Goal: Task Accomplishment & Management: Manage account settings

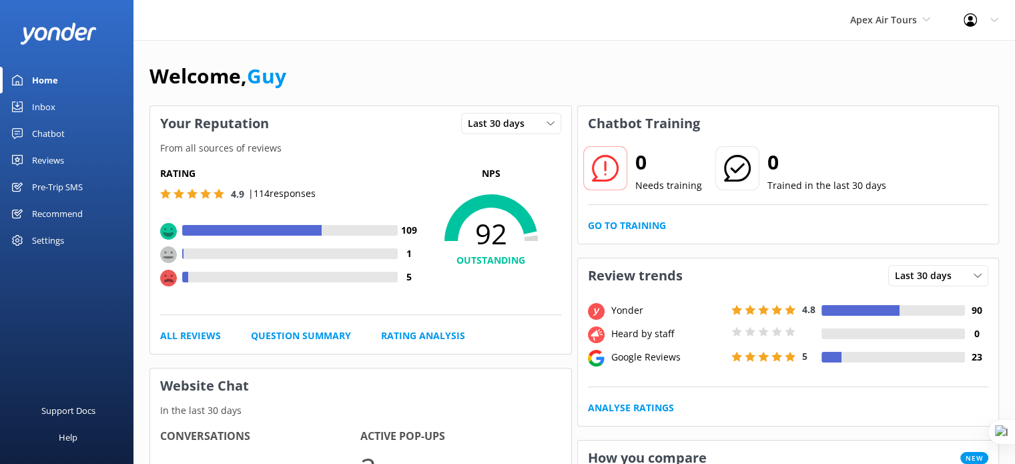
click at [891, 21] on span "Apex Air Tours" at bounding box center [883, 19] width 67 height 13
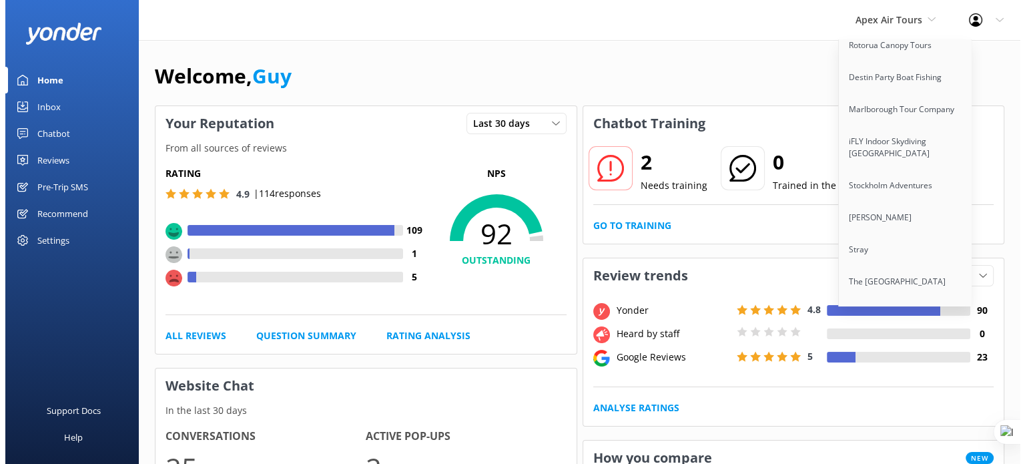
scroll to position [4435, 0]
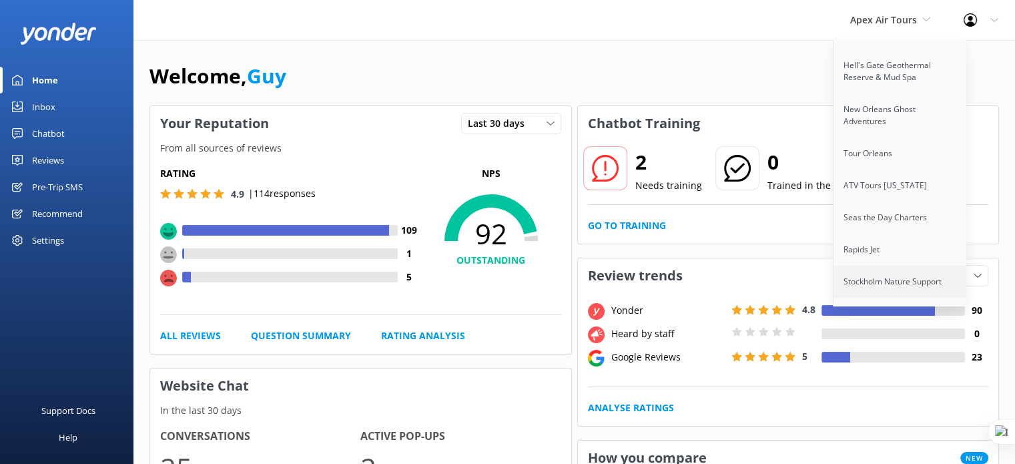
click at [880, 266] on link "Stockholm Nature Support" at bounding box center [899, 282] width 133 height 32
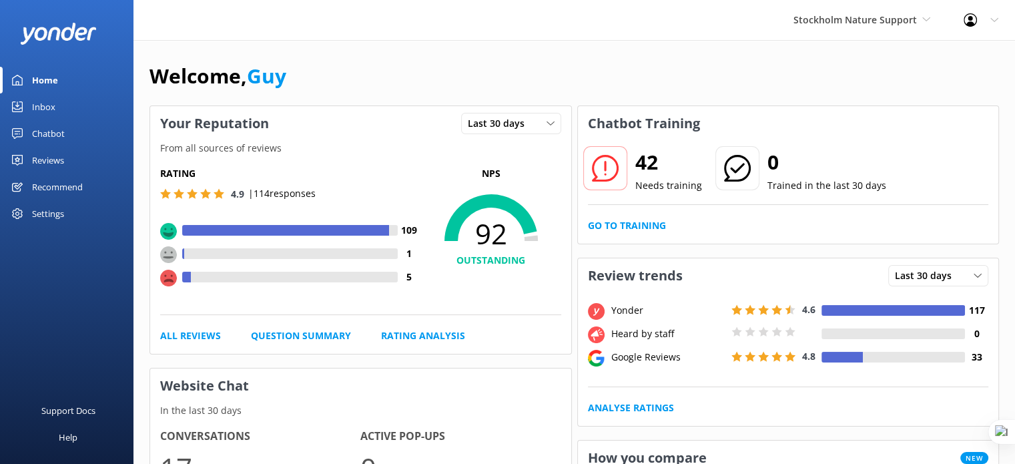
click at [49, 155] on div "Reviews" at bounding box center [48, 160] width 32 height 27
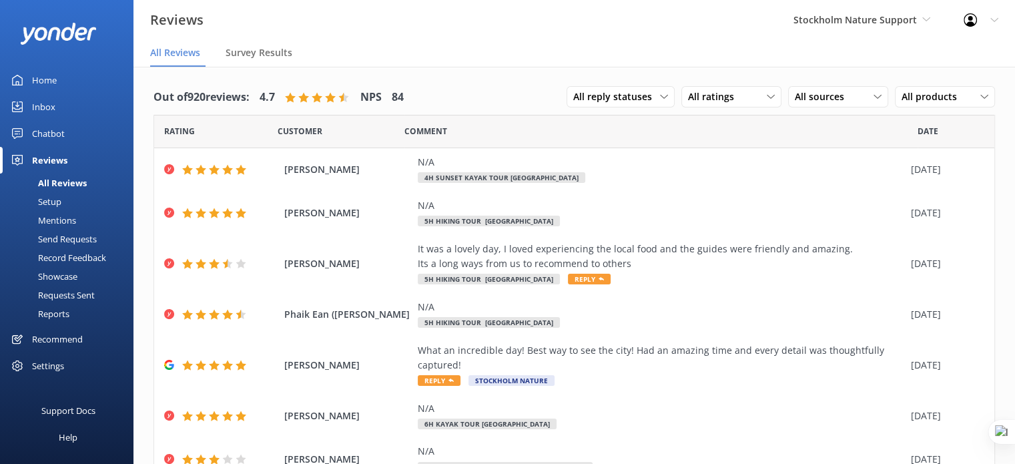
click at [52, 201] on div "Setup" at bounding box center [34, 201] width 53 height 19
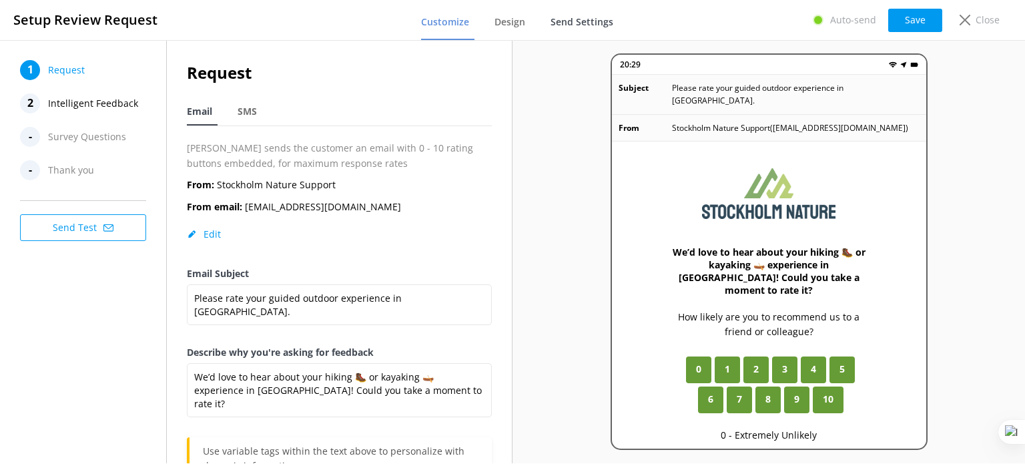
click at [574, 23] on span "Send Settings" at bounding box center [582, 21] width 63 height 13
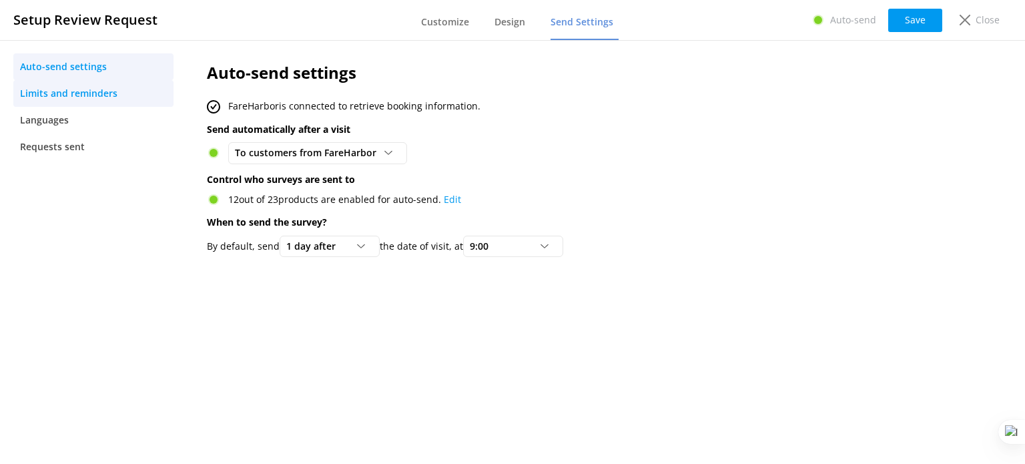
click at [43, 99] on span "Limits and reminders" at bounding box center [68, 93] width 97 height 15
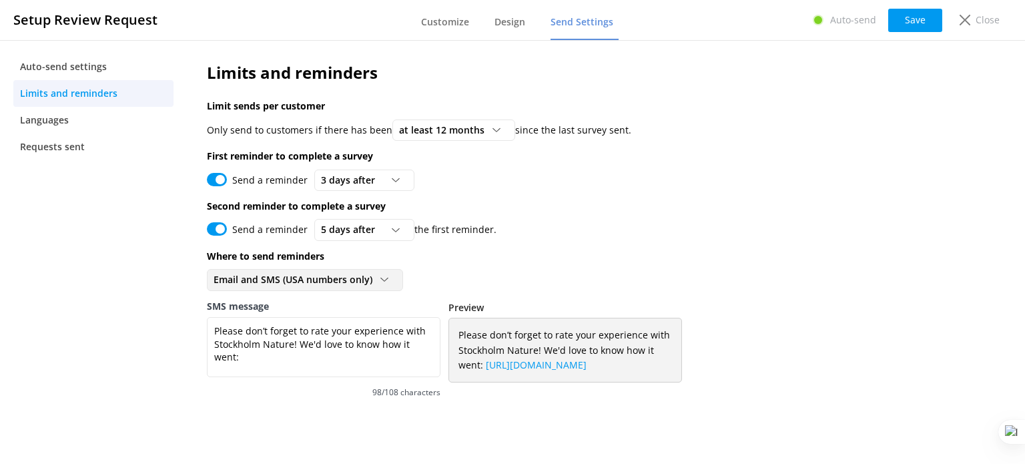
click at [263, 274] on span "Email and SMS (USA numbers only)" at bounding box center [297, 279] width 167 height 15
click at [262, 316] on link "Email only" at bounding box center [305, 307] width 194 height 27
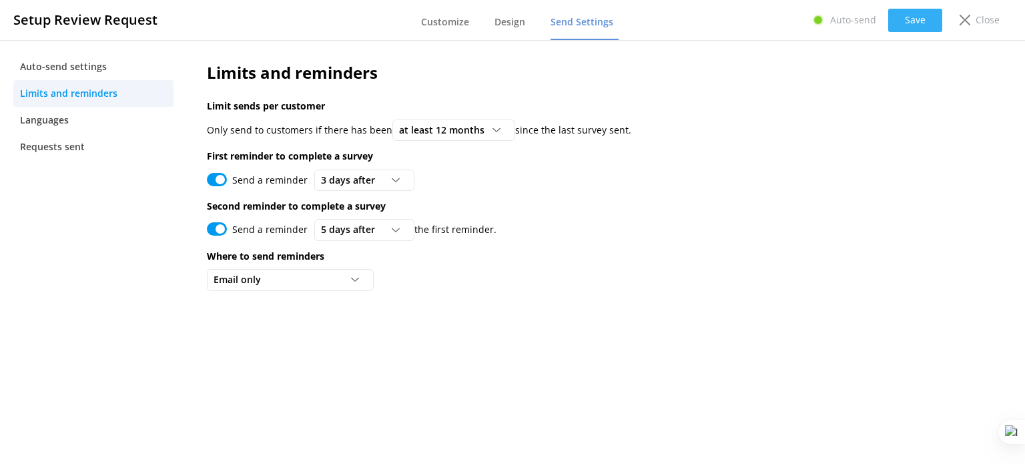
click at [900, 26] on button "Save" at bounding box center [915, 20] width 54 height 23
click at [458, 24] on span "Customize" at bounding box center [445, 21] width 48 height 13
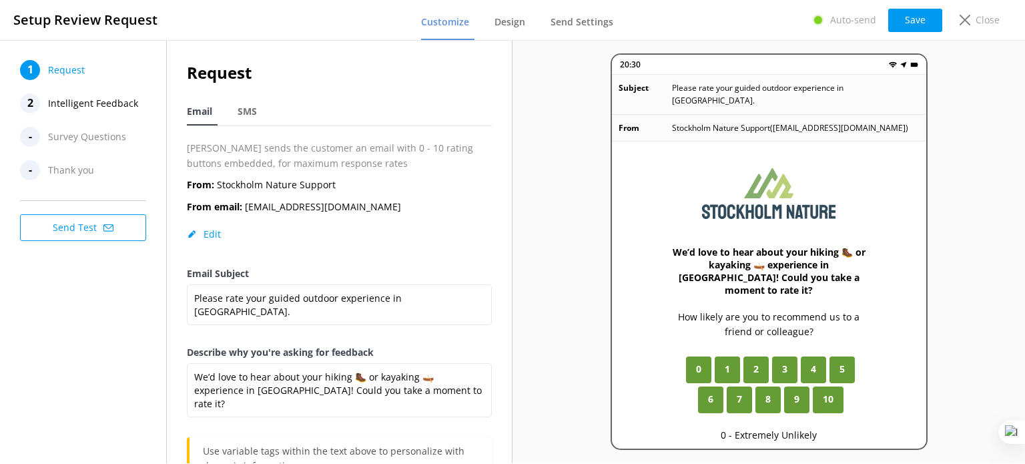
click at [105, 101] on span "Intelligent Feedback" at bounding box center [93, 103] width 90 height 20
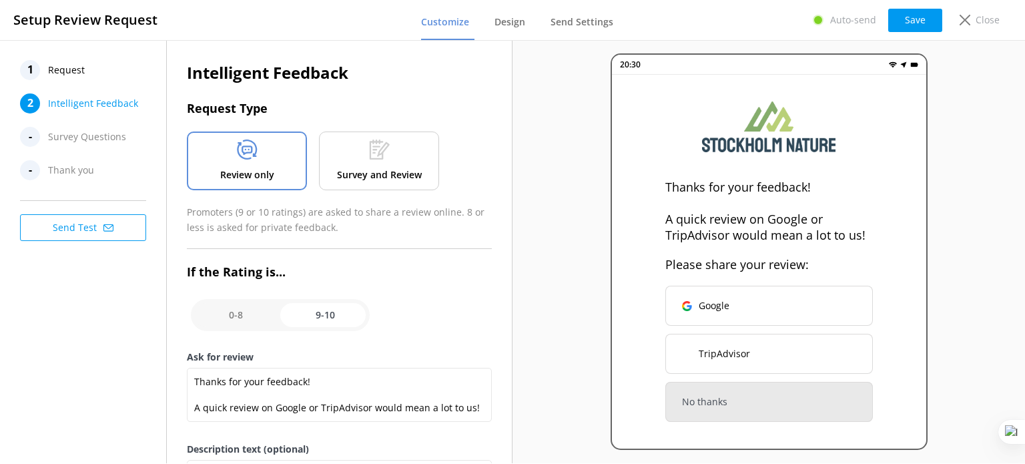
click at [79, 68] on span "Request" at bounding box center [66, 70] width 37 height 20
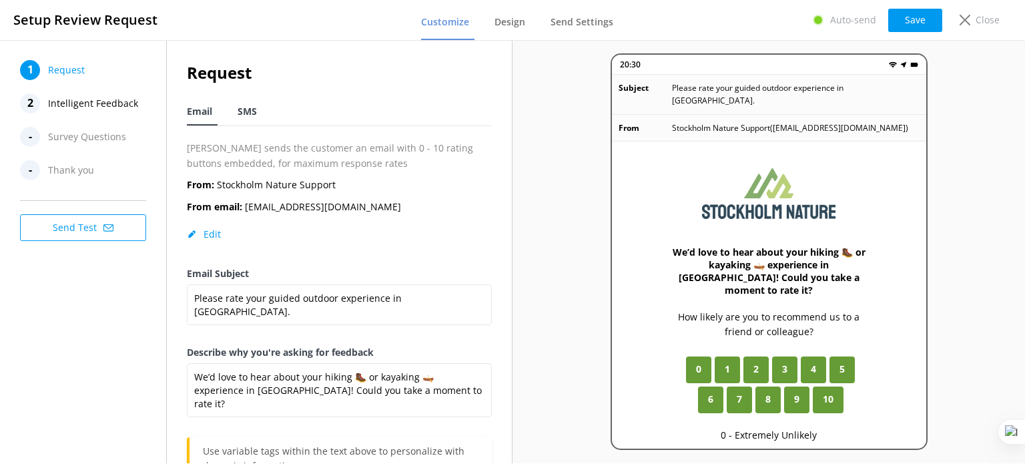
click at [247, 104] on div "SMS" at bounding box center [250, 112] width 25 height 27
type textarea "Hi [name], thanks for joining us at Stockholm Nature. Just a quick follow up if…"
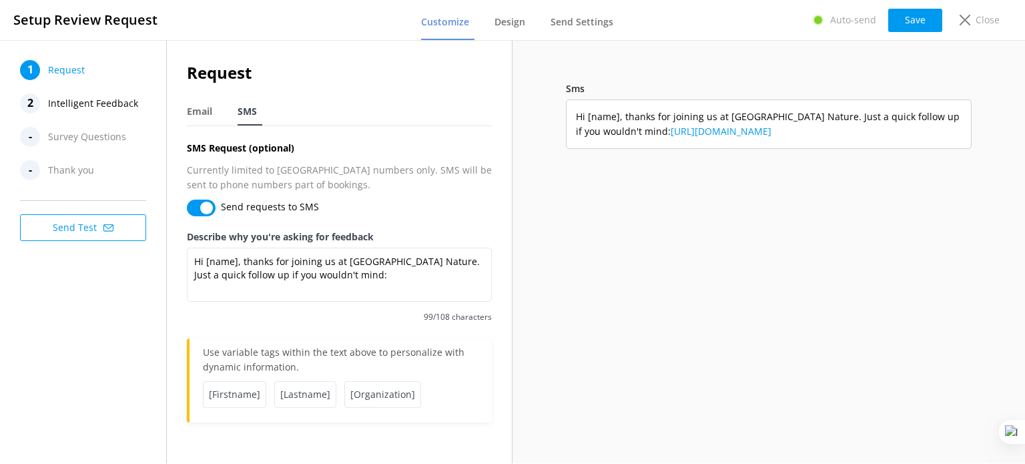
click at [190, 208] on input "Send requests to SMS" at bounding box center [201, 208] width 29 height 17
checkbox input "false"
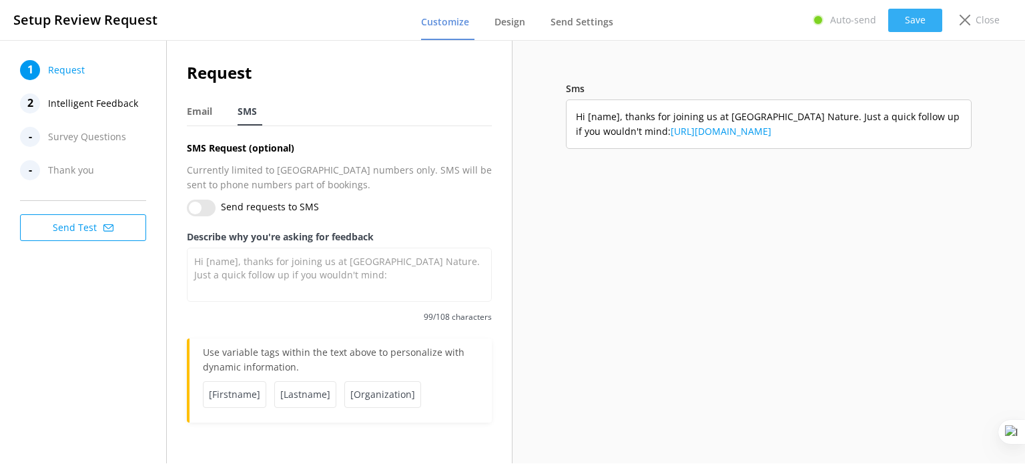
click at [908, 9] on button "Save" at bounding box center [915, 20] width 54 height 23
click at [989, 13] on p "Close" at bounding box center [988, 20] width 24 height 15
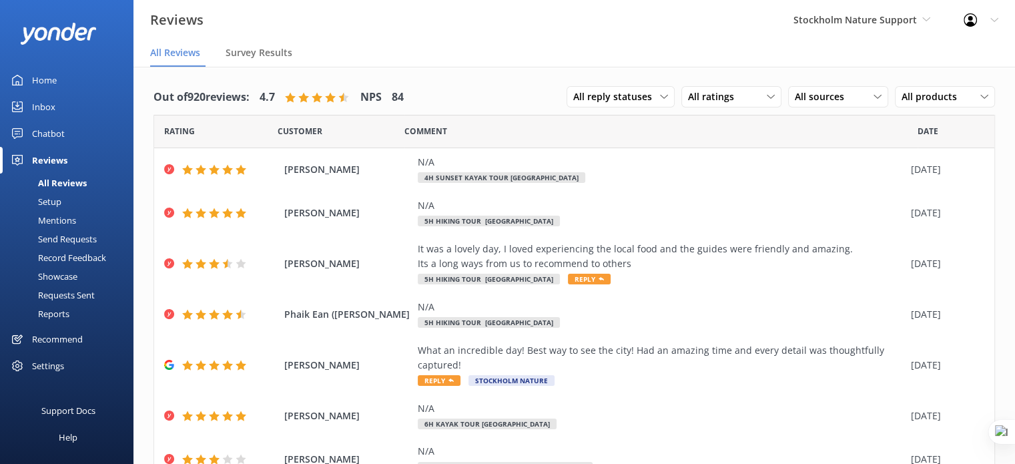
click at [63, 293] on div "Requests Sent" at bounding box center [51, 295] width 87 height 19
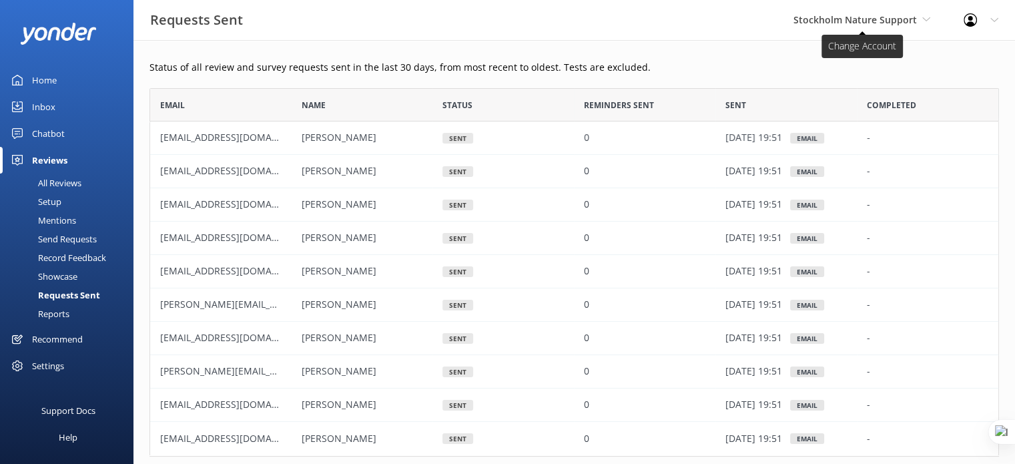
click at [914, 18] on span "Stockholm Nature Support" at bounding box center [854, 19] width 123 height 13
click at [874, 9] on div "Stockholm Nature Support Yonder demo [GEOGRAPHIC_DATA] Bea [PERSON_NAME] Kayaks…" at bounding box center [862, 20] width 170 height 40
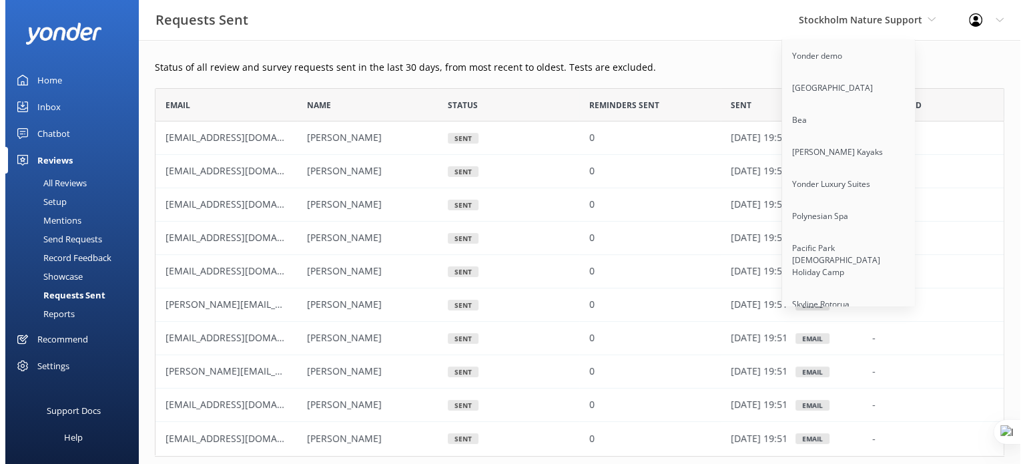
scroll to position [3086, 0]
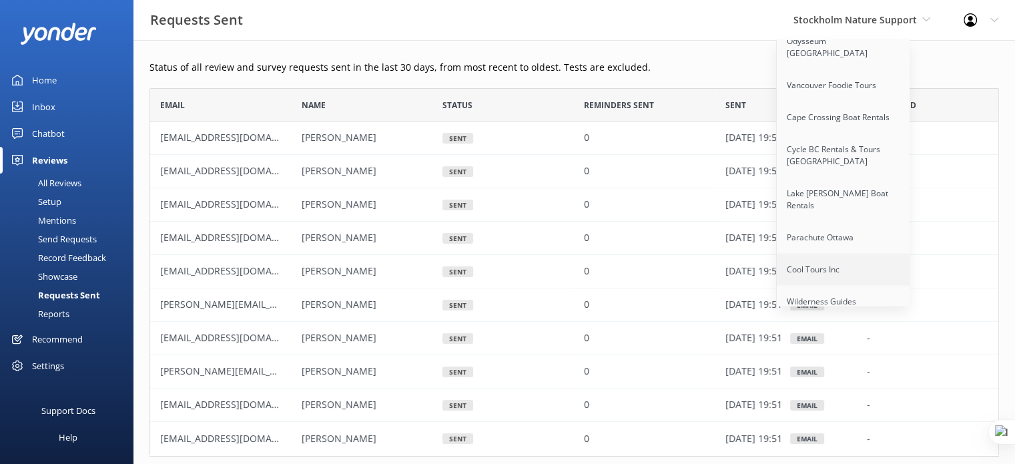
click at [827, 254] on link "Cool Tours Inc" at bounding box center [843, 270] width 133 height 32
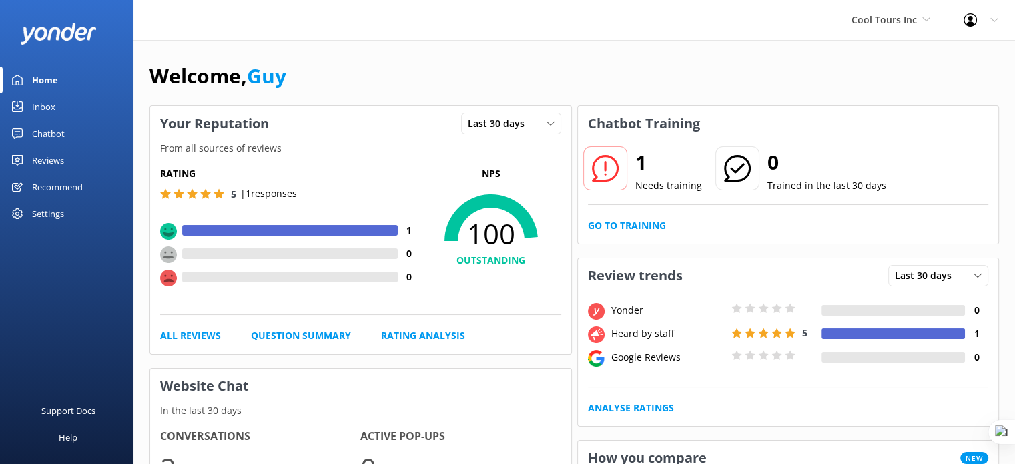
click at [48, 154] on div "Reviews" at bounding box center [48, 160] width 32 height 27
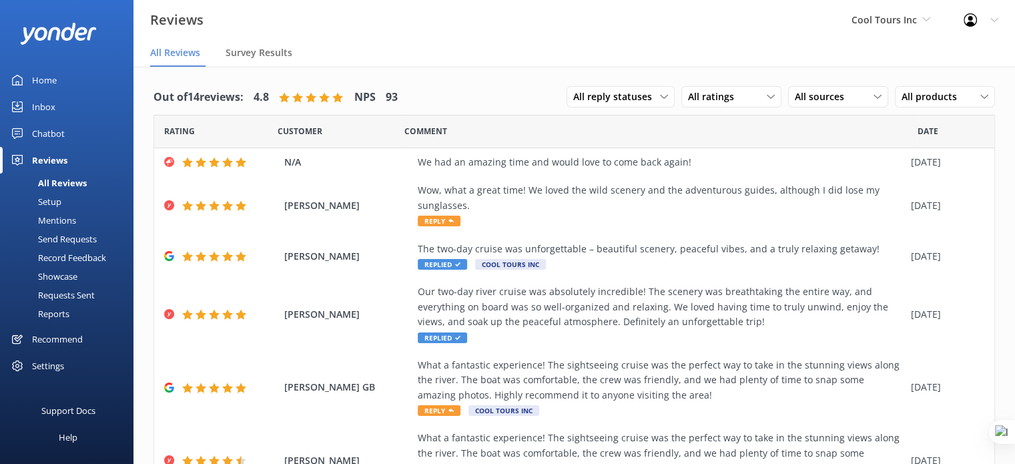
click at [56, 208] on div "Setup" at bounding box center [34, 201] width 53 height 19
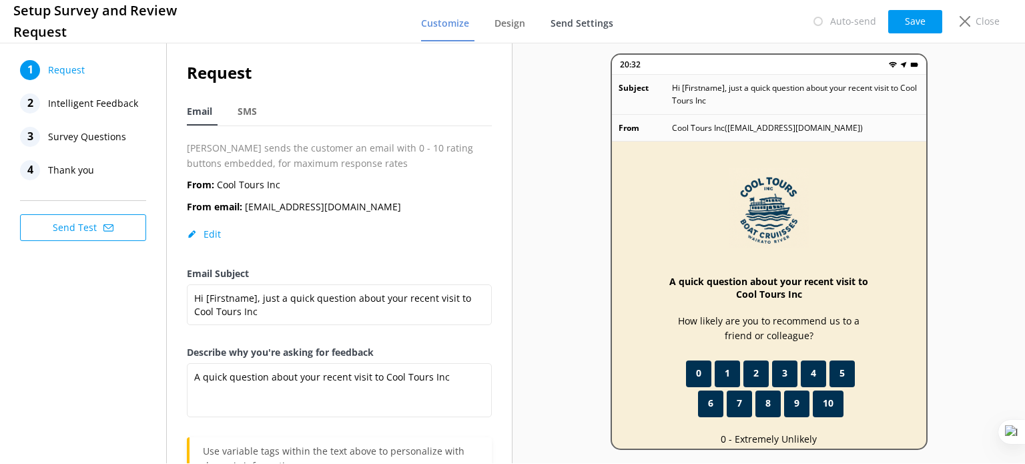
click at [595, 23] on span "Send Settings" at bounding box center [582, 23] width 63 height 13
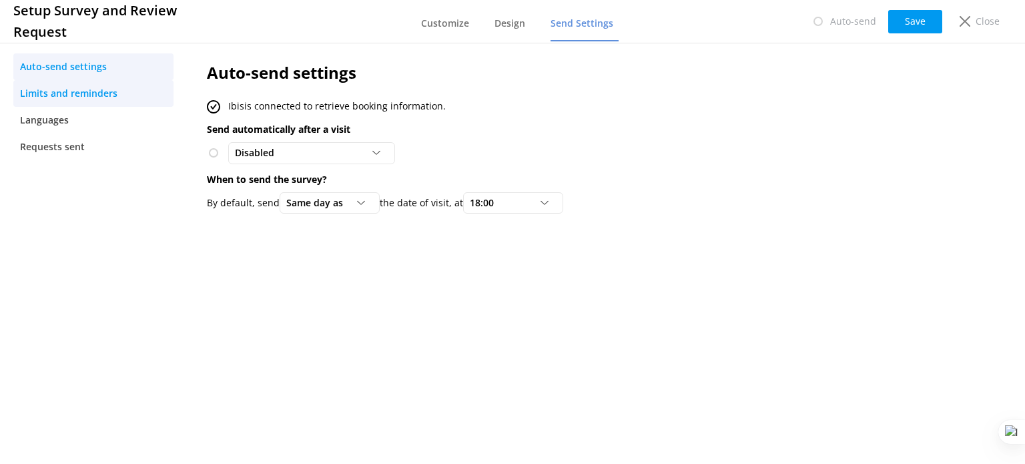
click at [132, 93] on link "Limits and reminders" at bounding box center [93, 93] width 160 height 27
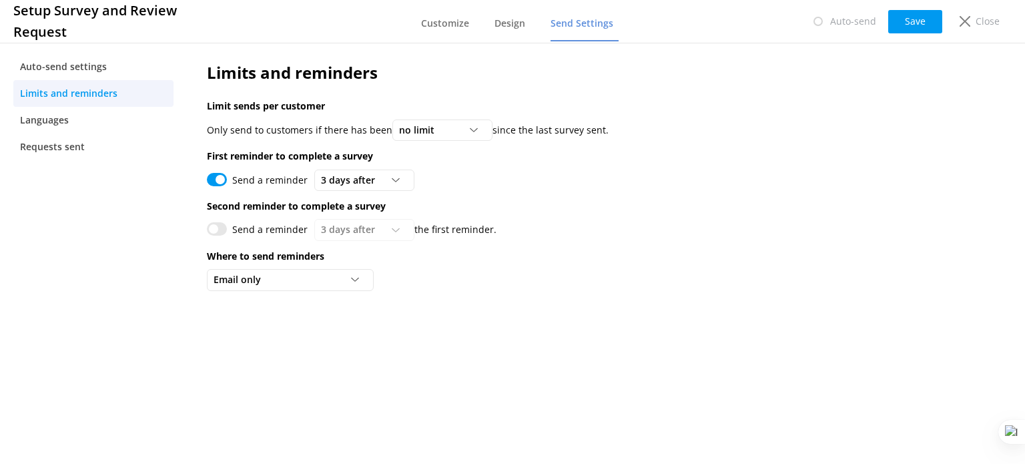
click at [444, 143] on div "Limits and reminders Limit sends per customer Only send to customers if there h…" at bounding box center [545, 179] width 717 height 279
click at [452, 130] on div "no limit" at bounding box center [442, 130] width 93 height 15
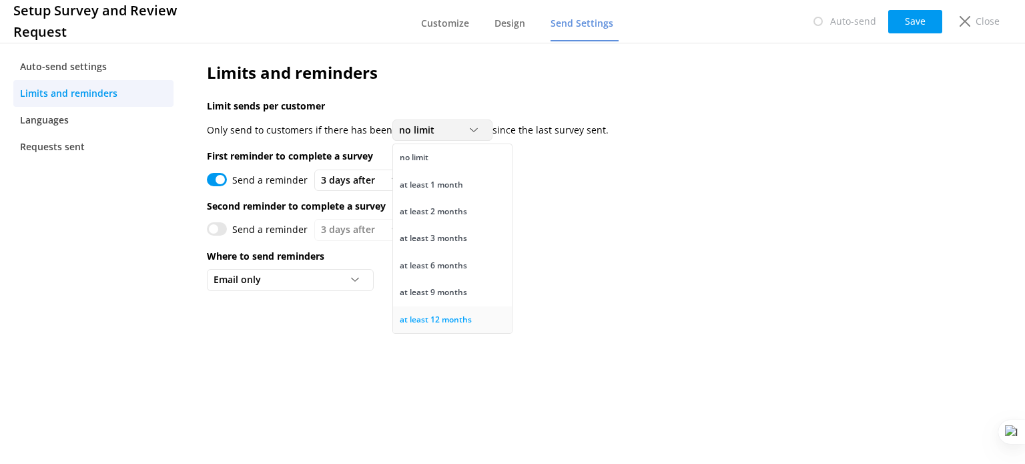
click at [434, 321] on div "at least 12 months" at bounding box center [436, 319] width 72 height 13
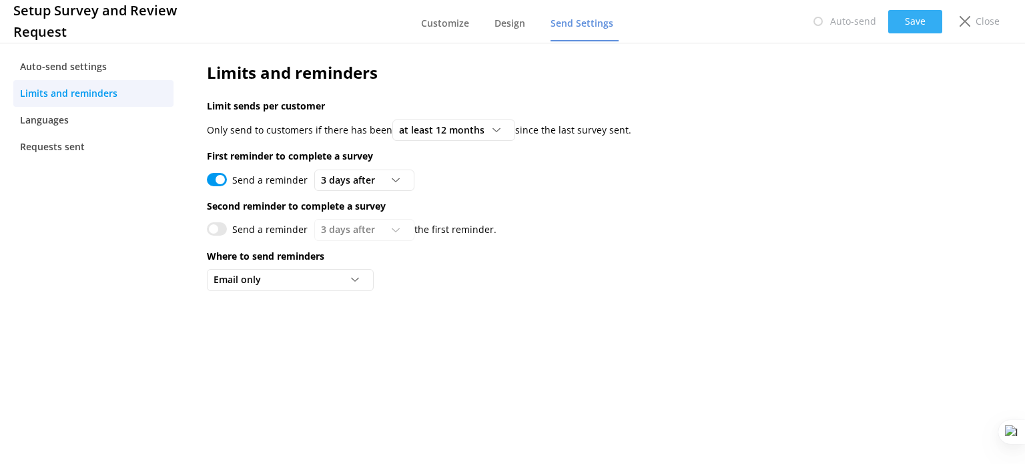
click at [917, 25] on button "Save" at bounding box center [915, 21] width 54 height 23
click at [223, 234] on input "Send a reminder" at bounding box center [217, 228] width 20 height 13
checkbox input "true"
click at [360, 229] on span "3 days after" at bounding box center [352, 229] width 62 height 15
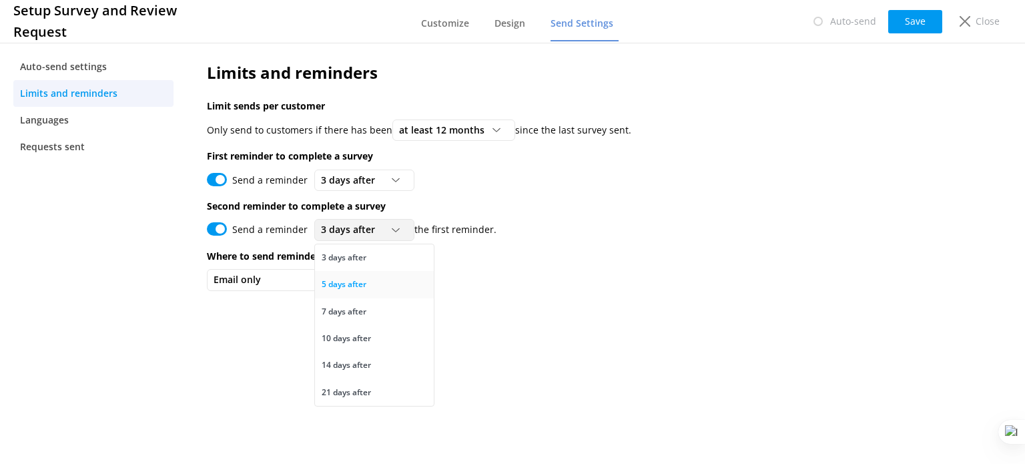
click at [359, 288] on div "5 days after" at bounding box center [344, 284] width 45 height 13
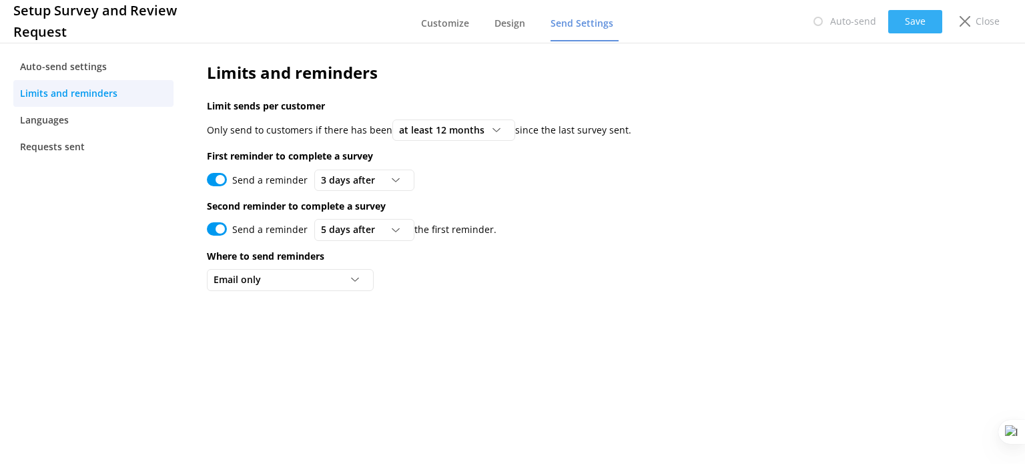
click at [909, 14] on button "Save" at bounding box center [915, 21] width 54 height 23
click at [985, 21] on p "Close" at bounding box center [988, 21] width 24 height 15
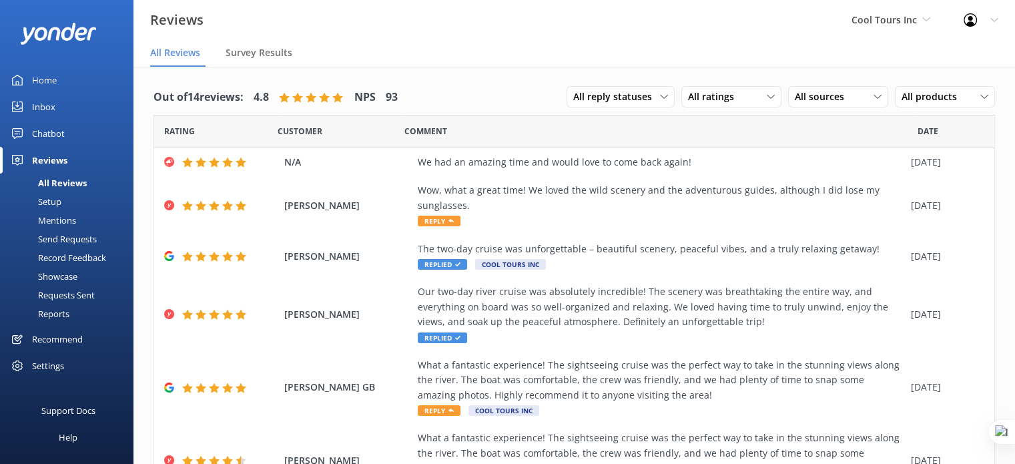
click at [61, 237] on div "Send Requests" at bounding box center [52, 239] width 89 height 19
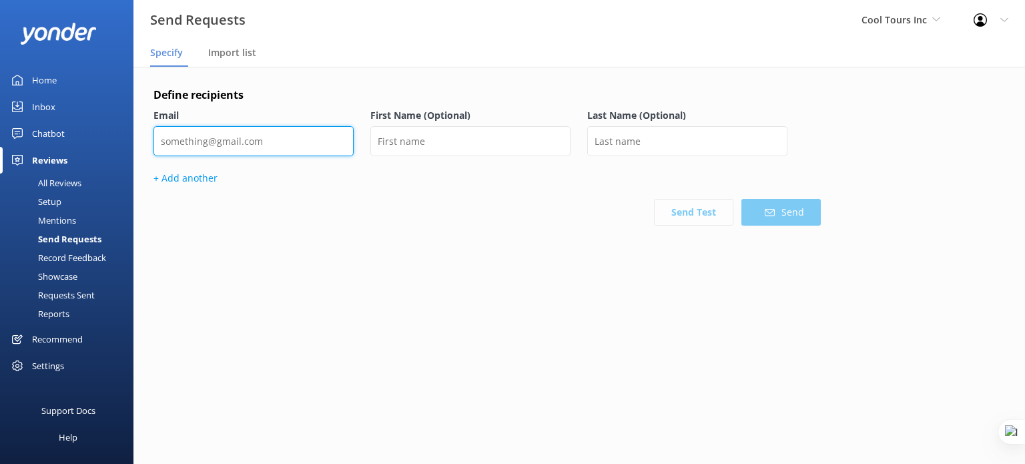
click at [266, 150] on input "email" at bounding box center [253, 141] width 200 height 30
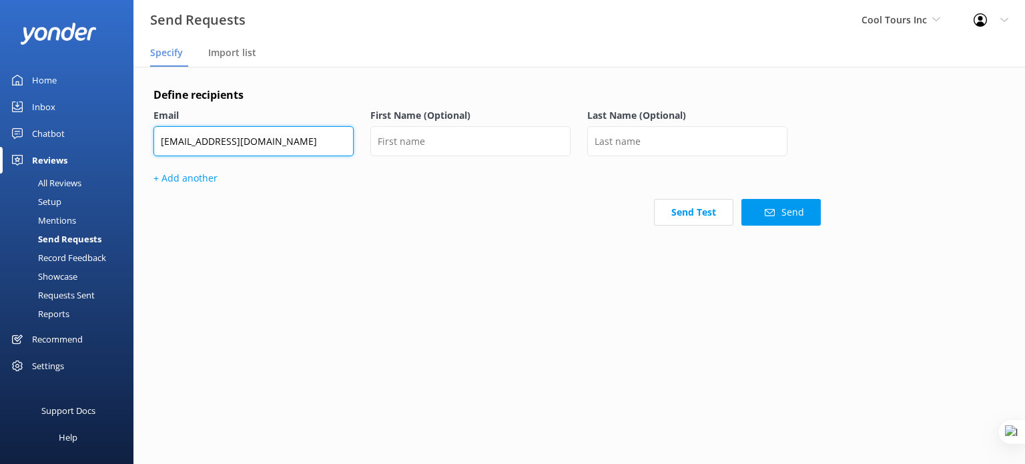
type input "[EMAIL_ADDRESS][DOMAIN_NAME]"
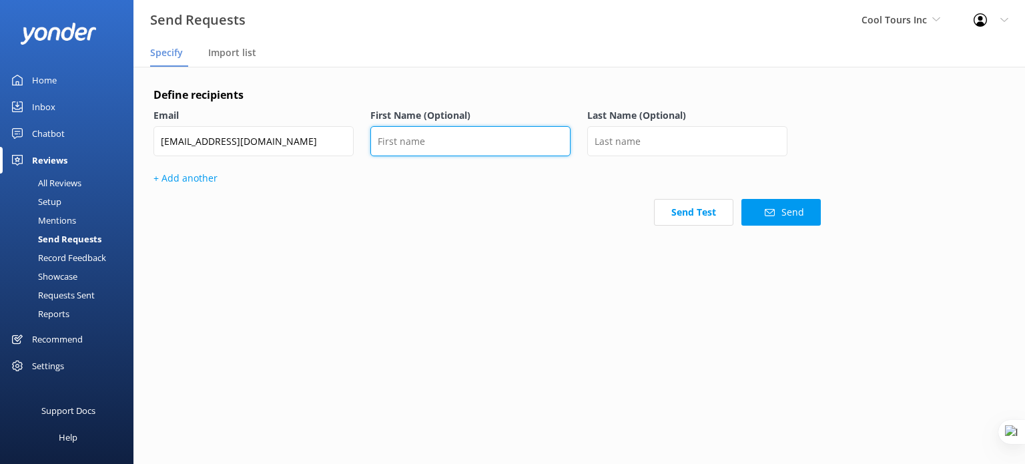
click at [410, 144] on input "text" at bounding box center [470, 141] width 200 height 30
drag, startPoint x: 410, startPoint y: 144, endPoint x: 353, endPoint y: 131, distance: 58.1
click at [353, 131] on div "Email guy+199@yonderhq.com First Name (Optional) Guy Last Name (Optional)" at bounding box center [486, 139] width 667 height 63
type input "Fred"
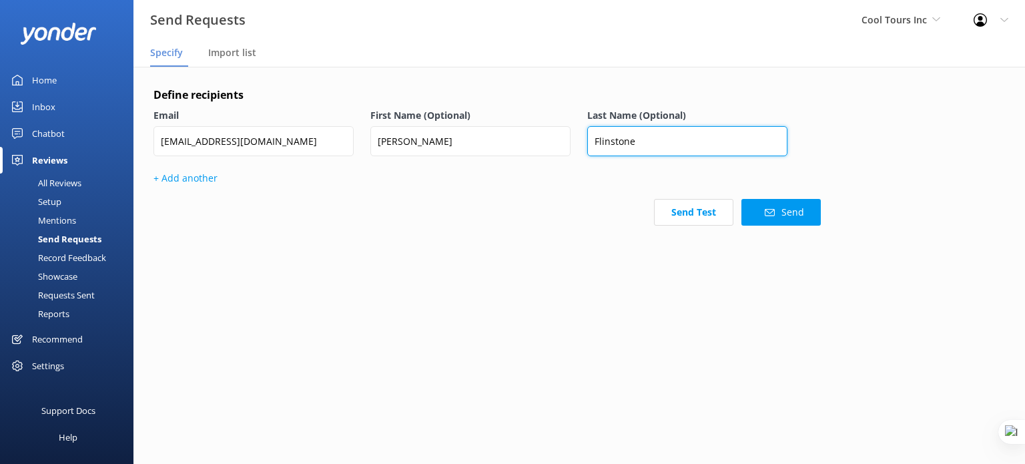
type input "Flinstone"
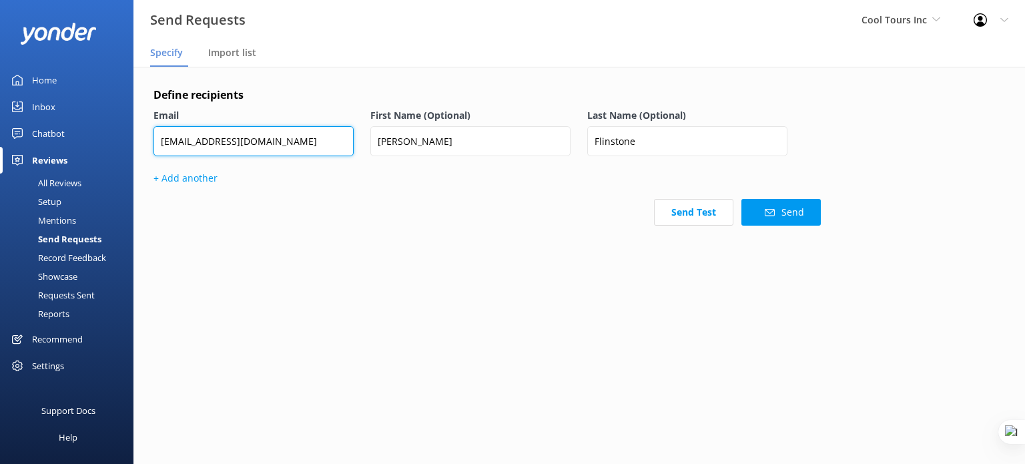
drag, startPoint x: 278, startPoint y: 139, endPoint x: 114, endPoint y: 139, distance: 163.5
click at [114, 139] on div "Send Requests Cool Tours Inc Yonder demo Musket Cove Island Resort & Marina Bea…" at bounding box center [512, 265] width 1025 height 397
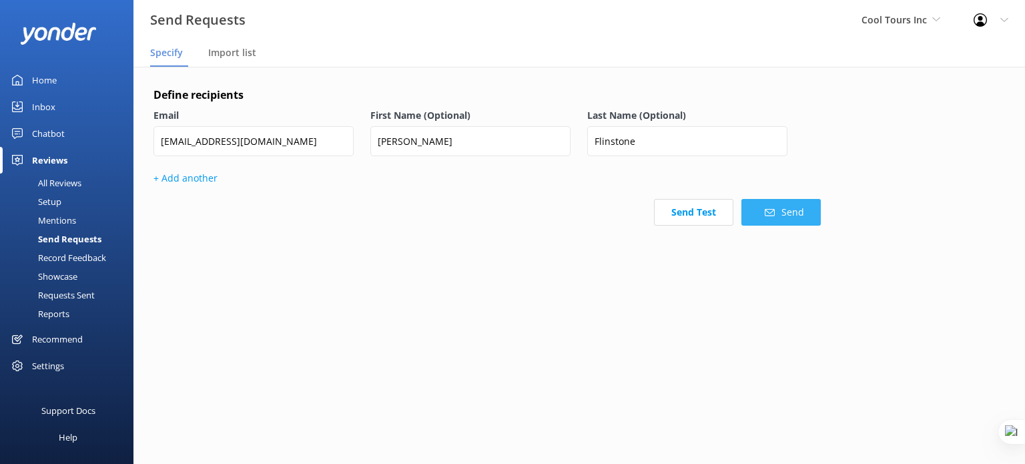
click at [783, 213] on button "Send" at bounding box center [780, 212] width 79 height 27
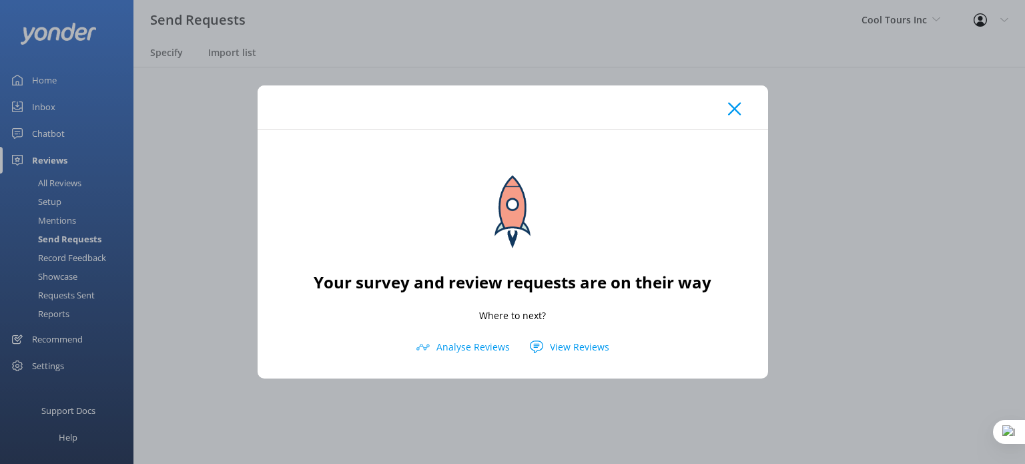
click at [737, 108] on icon at bounding box center [734, 108] width 13 height 13
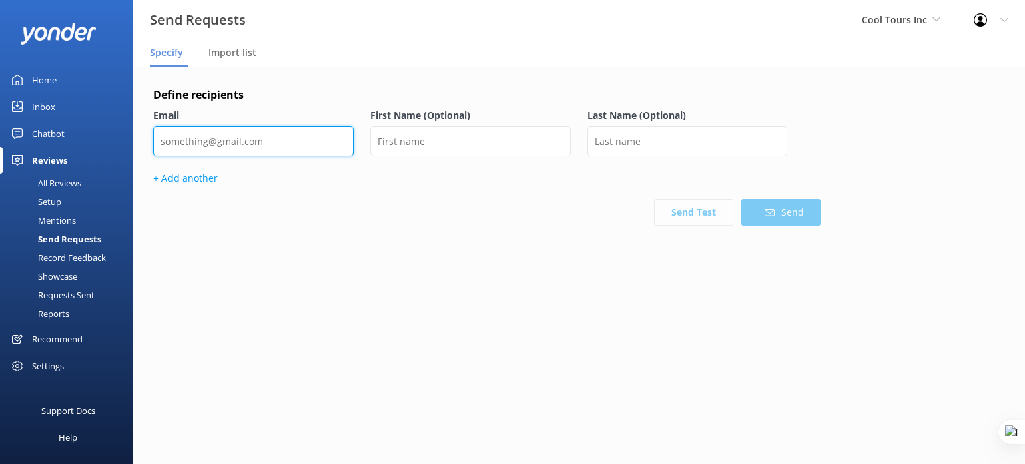
click at [248, 143] on input "email" at bounding box center [253, 141] width 200 height 30
paste input "What a cool trip! That was incredible. Would highly recommend to anyone in the …"
type input "What a cool trip! That was incredible. Would highly recommend to anyone in the …"
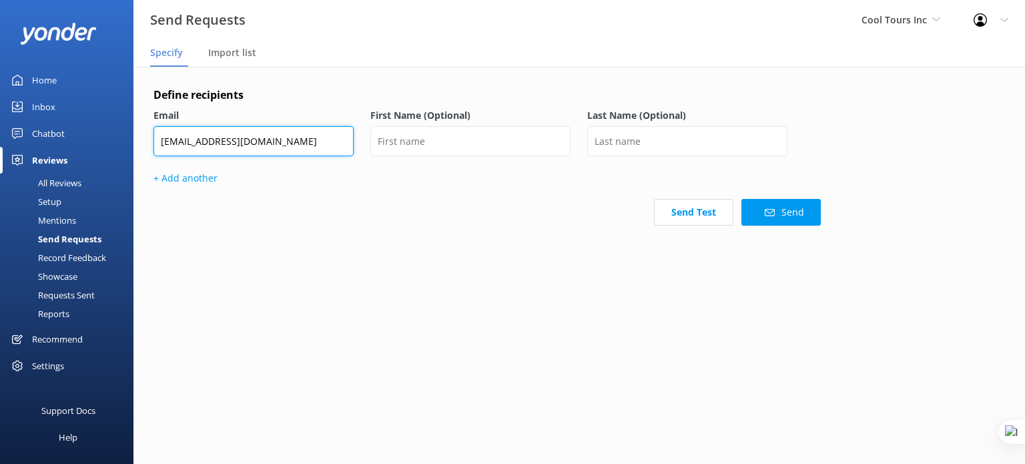
type input "[EMAIL_ADDRESS][DOMAIN_NAME]"
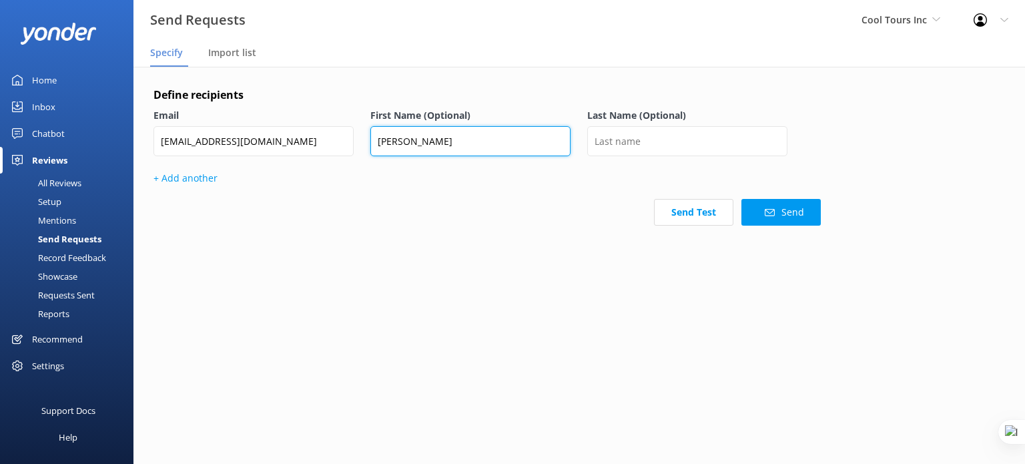
type input "Fred"
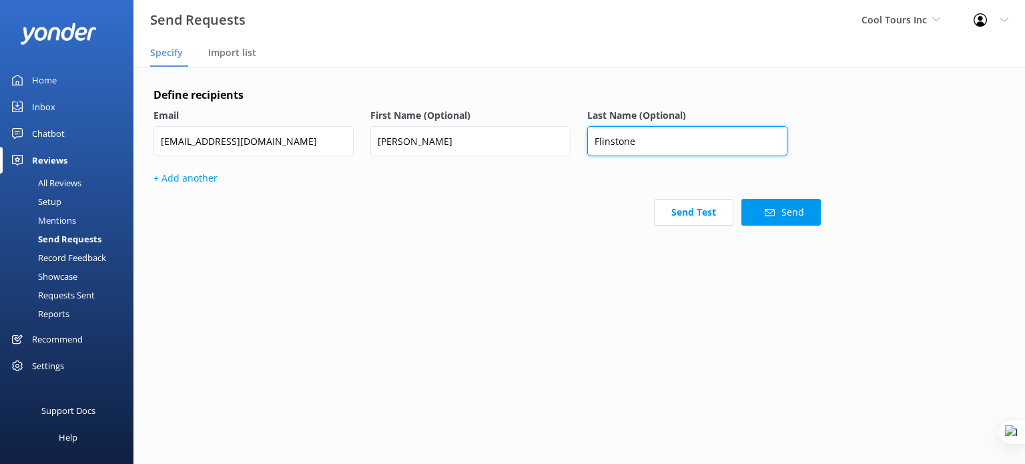
type input "Flinstone"
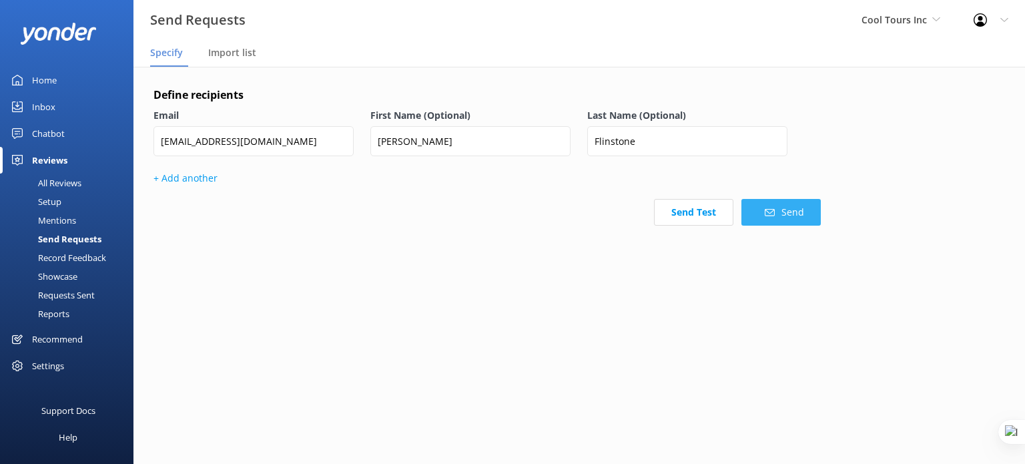
click at [777, 210] on button "Send" at bounding box center [780, 212] width 79 height 27
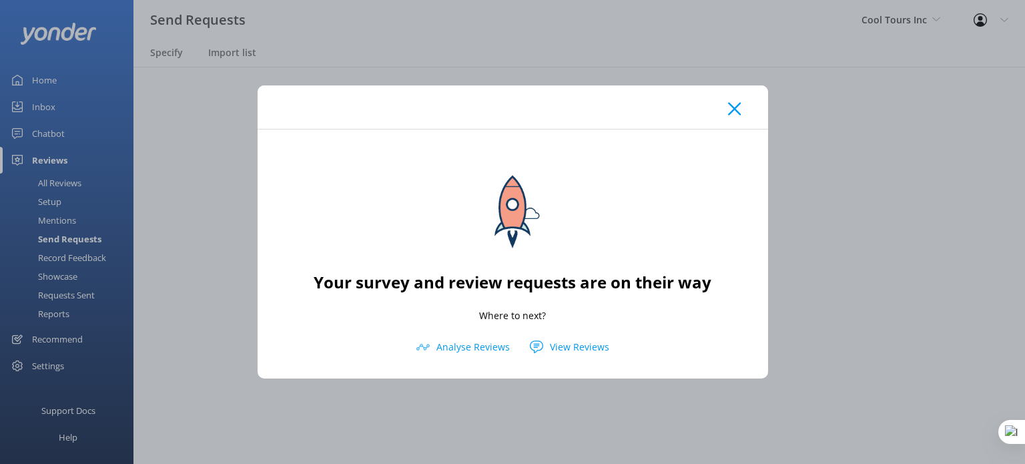
click at [737, 112] on use at bounding box center [734, 108] width 13 height 13
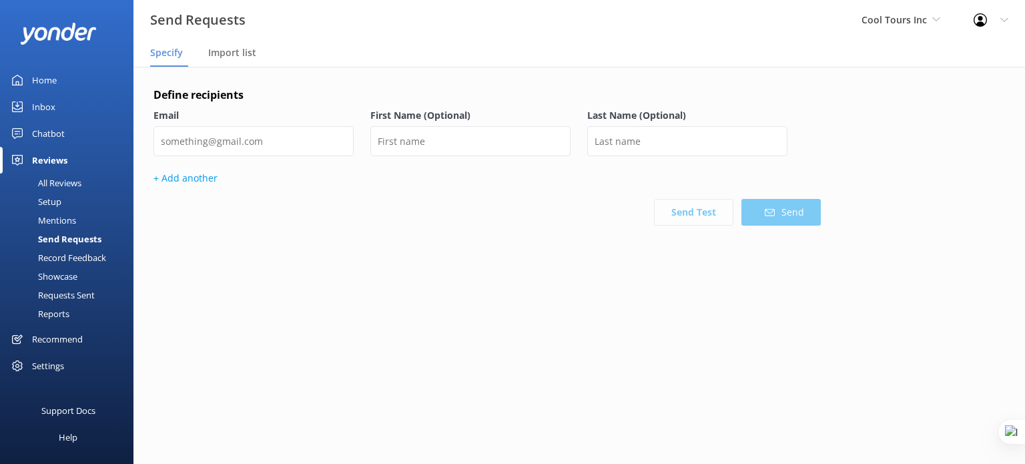
click at [897, 163] on div "Define recipients Email First Name (Optional) Last Name (Optional) + Add anothe…" at bounding box center [579, 196] width 892 height 259
click at [914, 20] on span "Cool Tours Inc" at bounding box center [894, 19] width 65 height 13
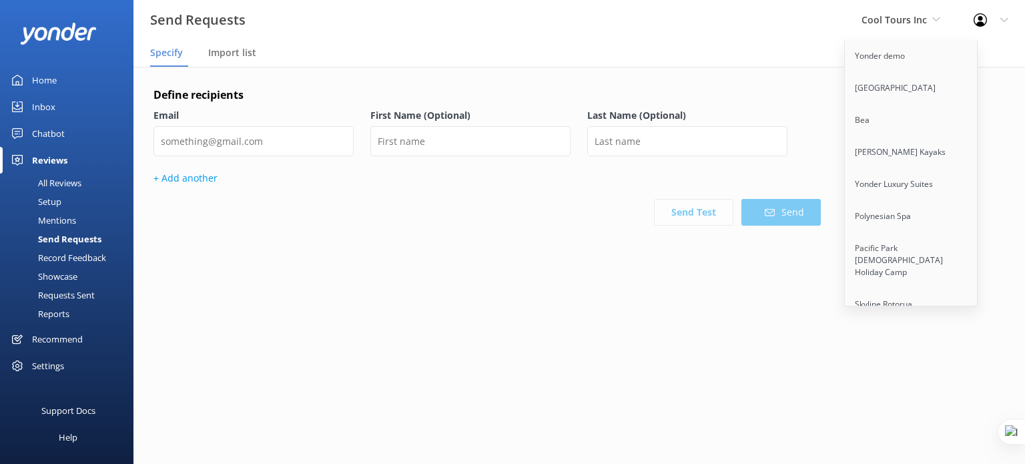
scroll to position [595, 0]
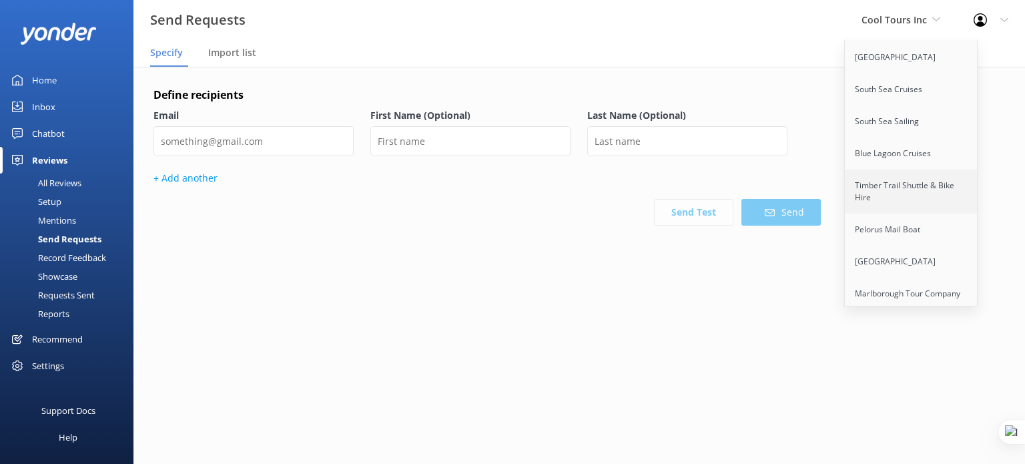
click at [881, 173] on link "Timber Trail Shuttle & Bike Hire" at bounding box center [911, 191] width 133 height 44
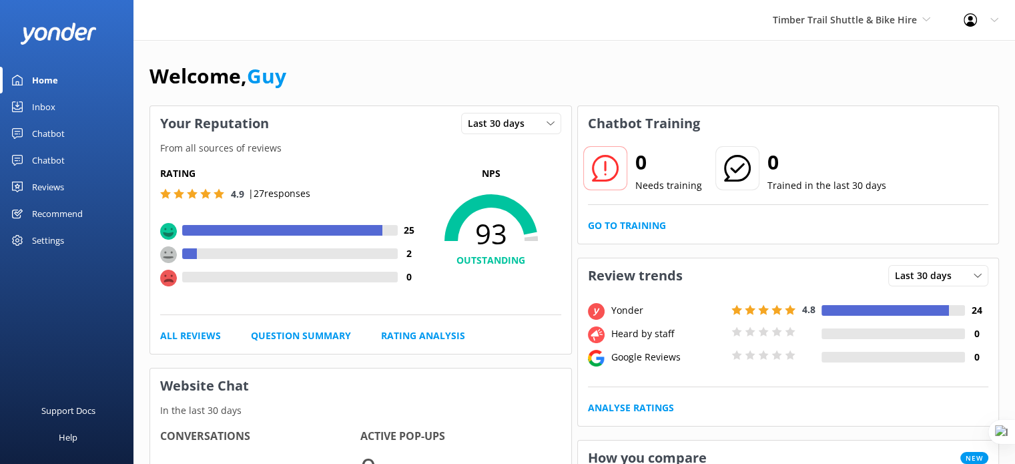
click at [57, 243] on div "Settings" at bounding box center [48, 240] width 32 height 27
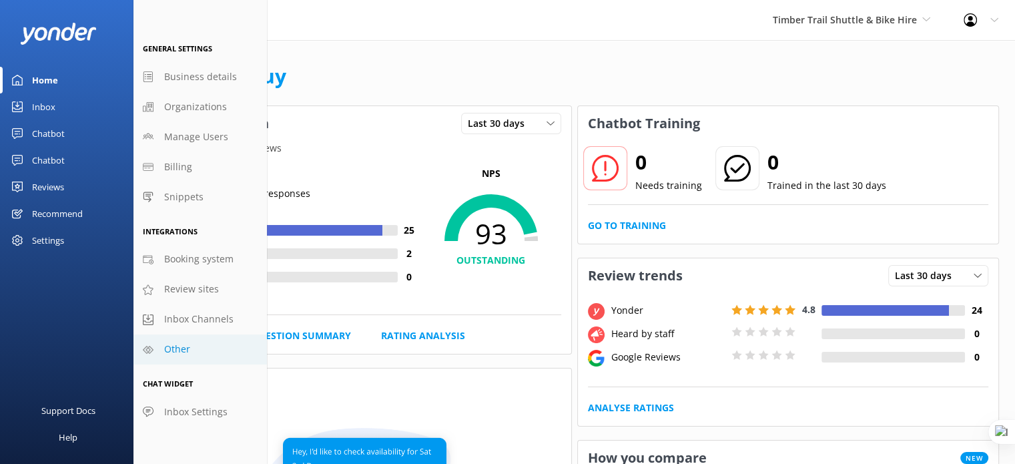
click at [182, 352] on span "Other" at bounding box center [177, 349] width 26 height 15
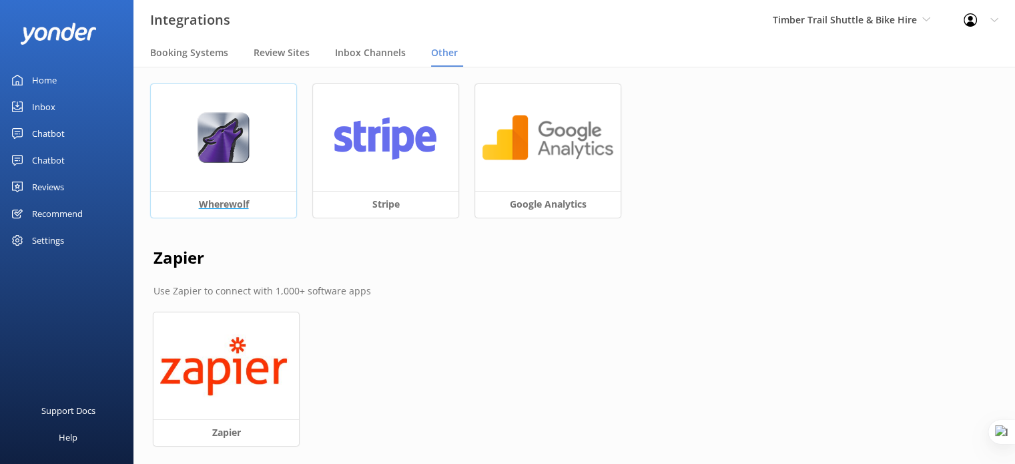
click at [222, 151] on img at bounding box center [223, 137] width 53 height 51
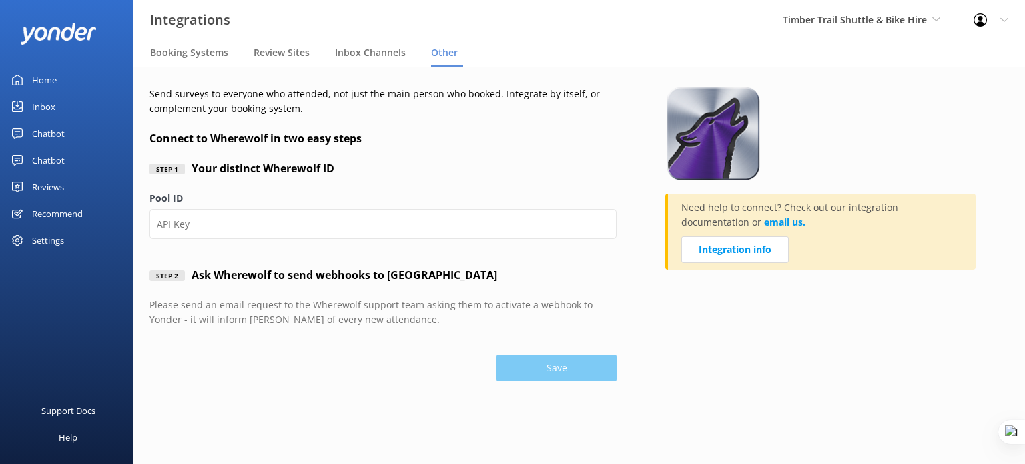
type input "7kbfdt"
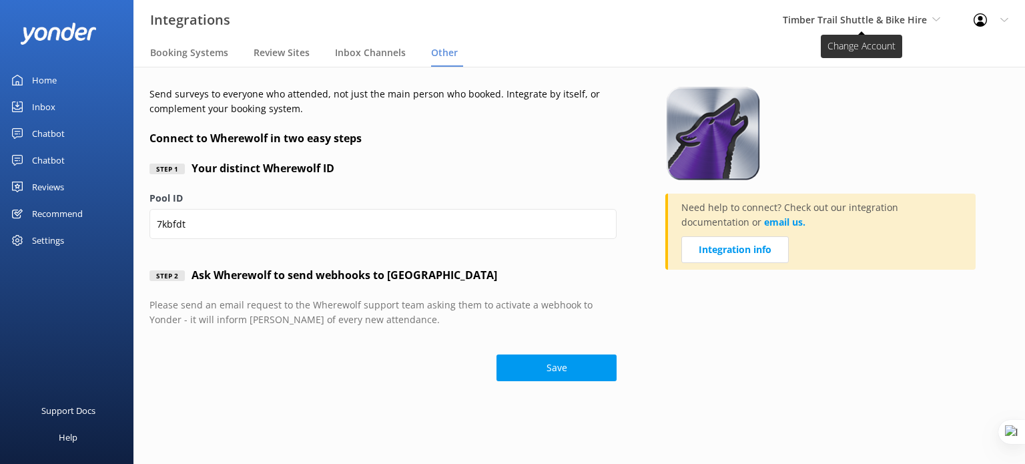
click at [897, 27] on span "Timber Trail Shuttle & Bike Hire" at bounding box center [861, 20] width 157 height 15
click at [819, 27] on span "Timber Trail Shuttle & Bike Hire" at bounding box center [861, 20] width 157 height 15
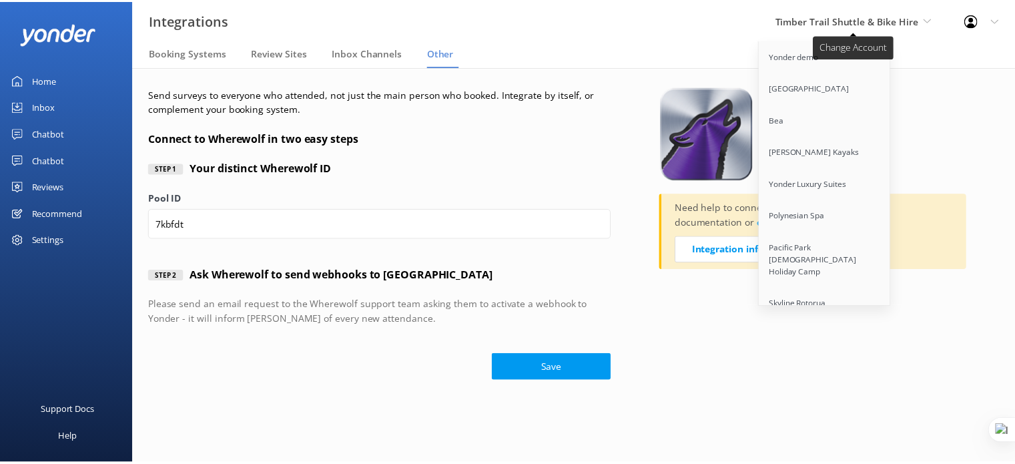
scroll to position [3086, 0]
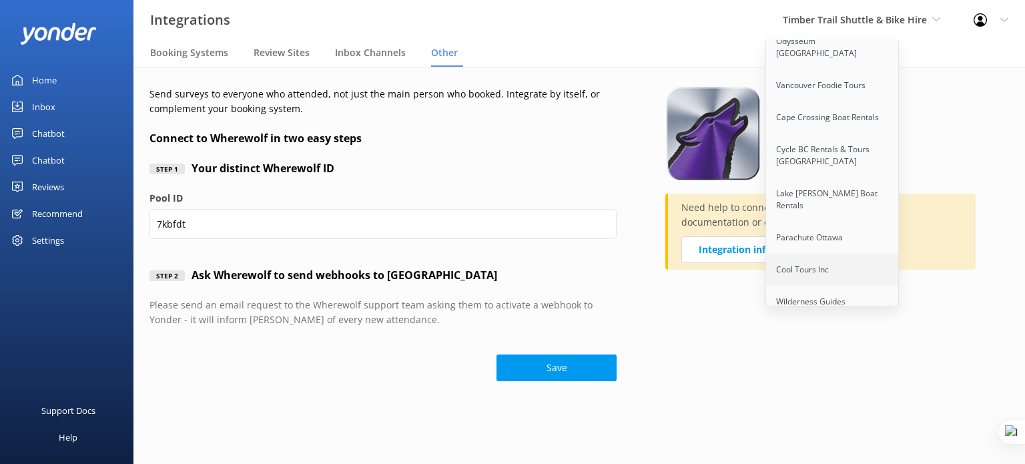
click at [835, 254] on link "Cool Tours Inc" at bounding box center [832, 270] width 133 height 32
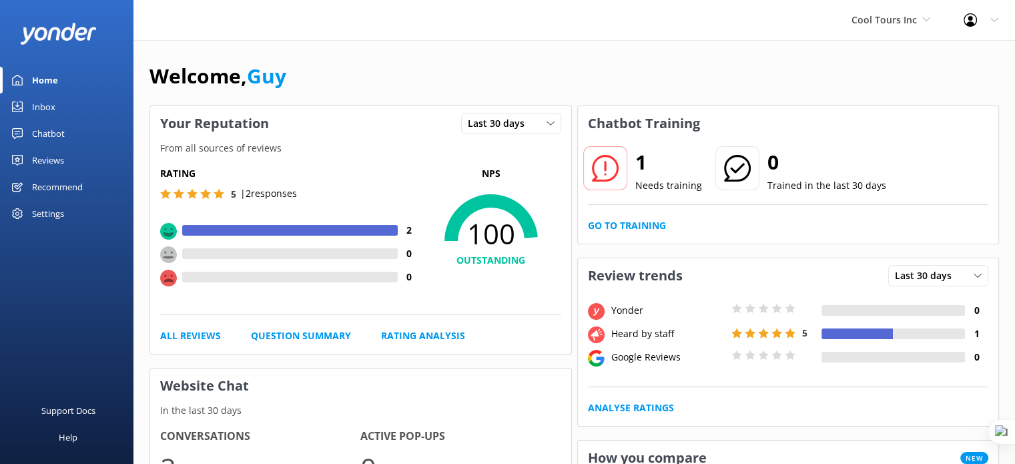
click at [51, 161] on div "Reviews" at bounding box center [48, 160] width 32 height 27
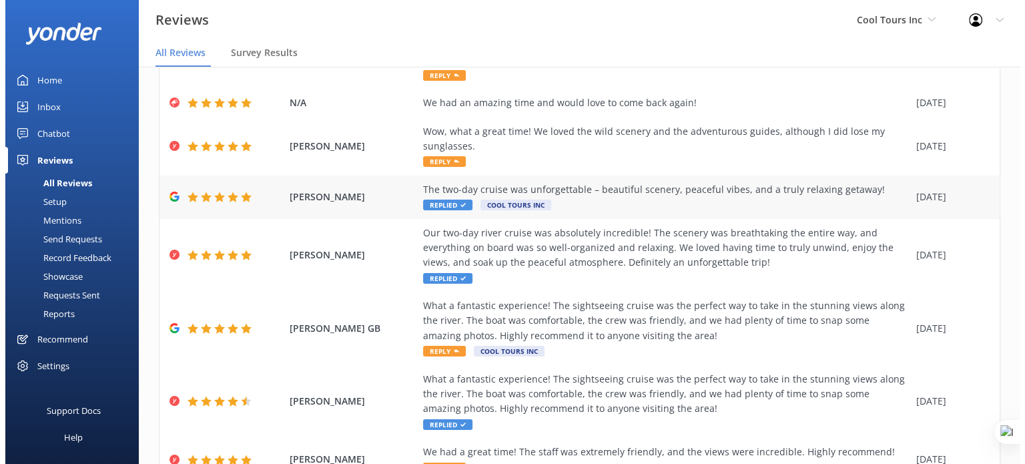
scroll to position [117, 0]
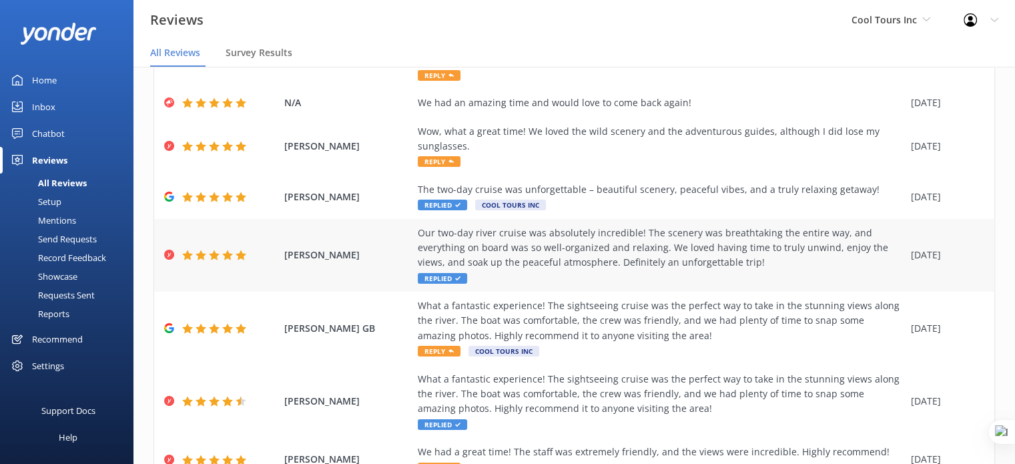
click at [357, 268] on div "Jeff Wilson Our two-day river cruise was absolutely incredible! The scenery was…" at bounding box center [574, 255] width 840 height 73
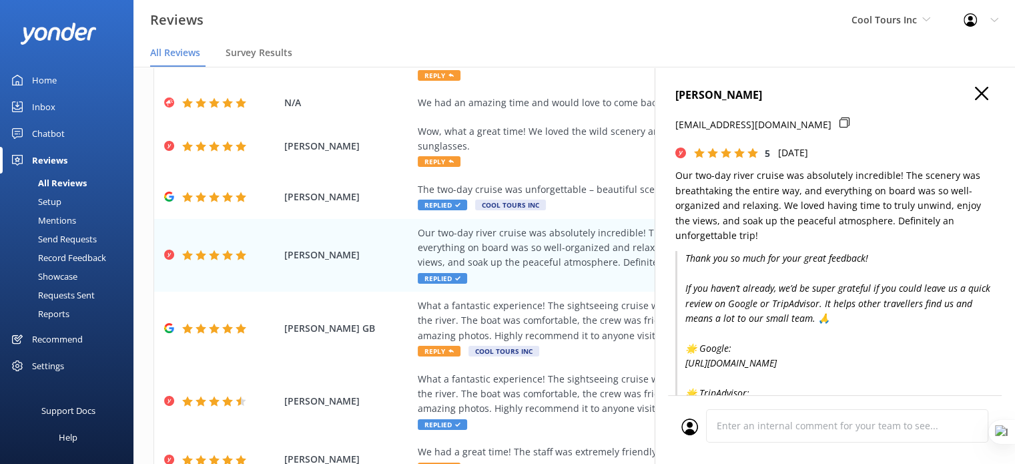
click at [745, 131] on p "guy+4@yonderhq.com" at bounding box center [753, 124] width 156 height 15
click at [839, 119] on div at bounding box center [848, 131] width 18 height 28
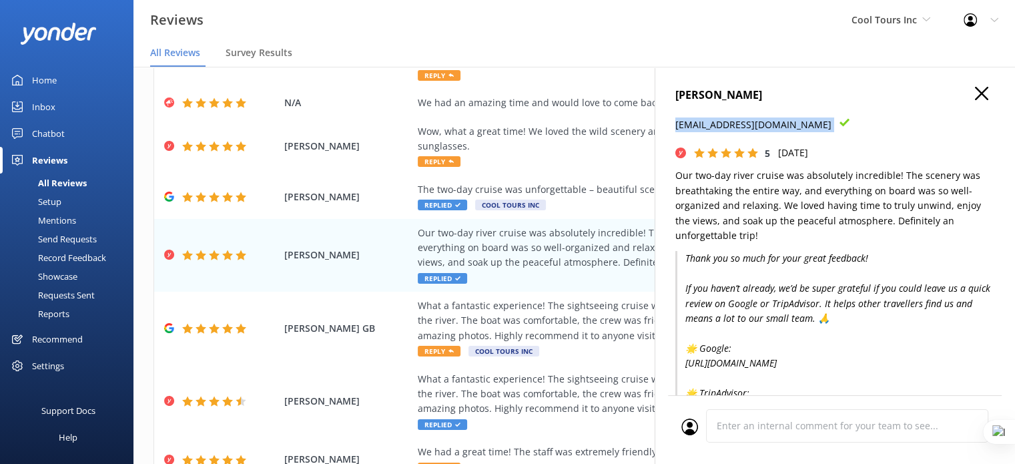
click at [71, 236] on div "Send Requests" at bounding box center [52, 239] width 89 height 19
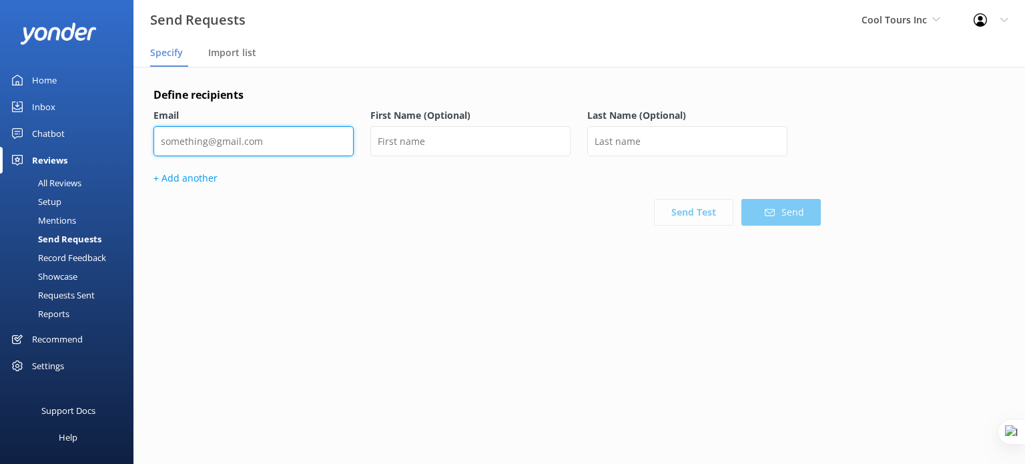
click at [293, 136] on input "email" at bounding box center [253, 141] width 200 height 30
paste input "guy+4@yonderhq.com"
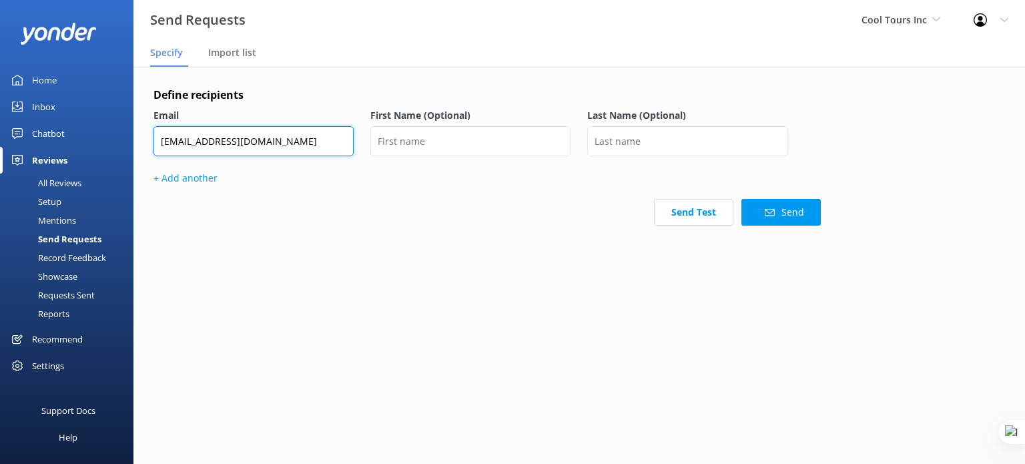
type input "guy+4@yonderhq.com"
click at [491, 119] on label "First Name (Optional)" at bounding box center [470, 115] width 200 height 15
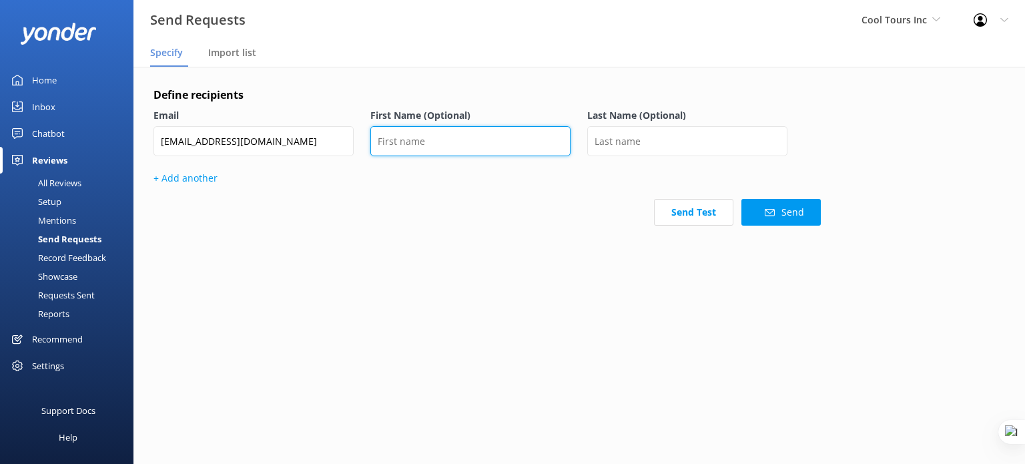
click at [483, 130] on input "text" at bounding box center [470, 141] width 200 height 30
type input "Jeff"
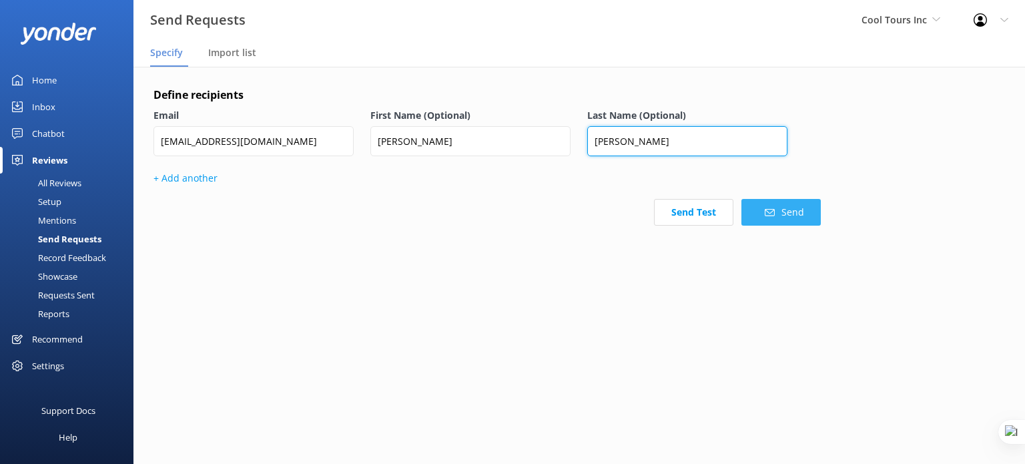
type input "Wilson"
click at [780, 213] on button "Send" at bounding box center [780, 212] width 79 height 27
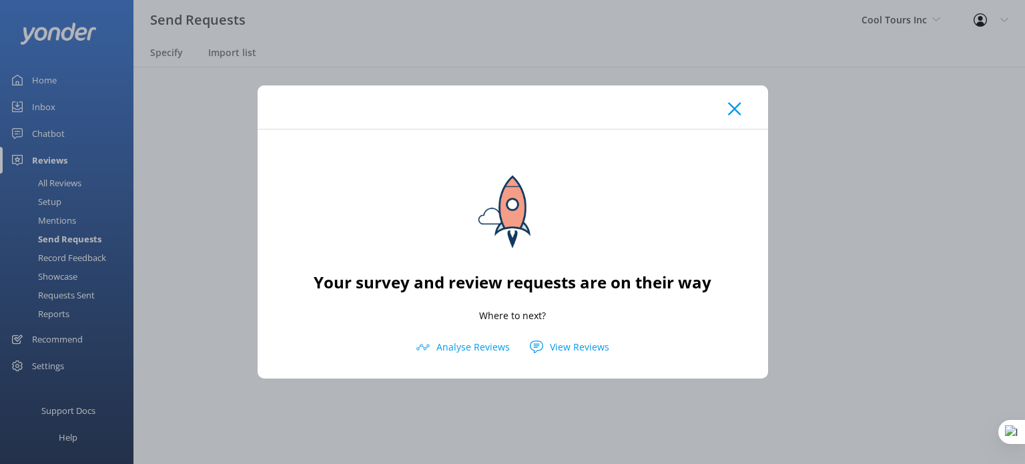
click at [730, 114] on use at bounding box center [734, 108] width 13 height 13
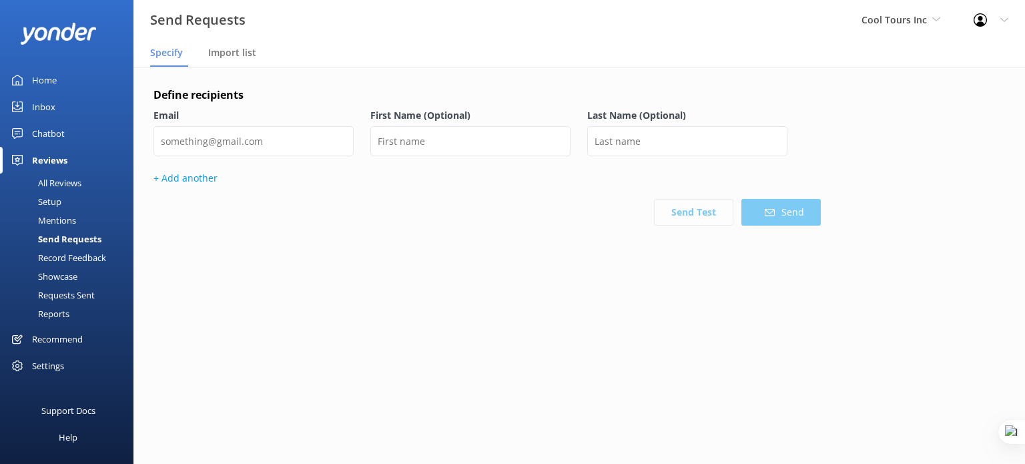
click at [57, 294] on div "Requests Sent" at bounding box center [51, 295] width 87 height 19
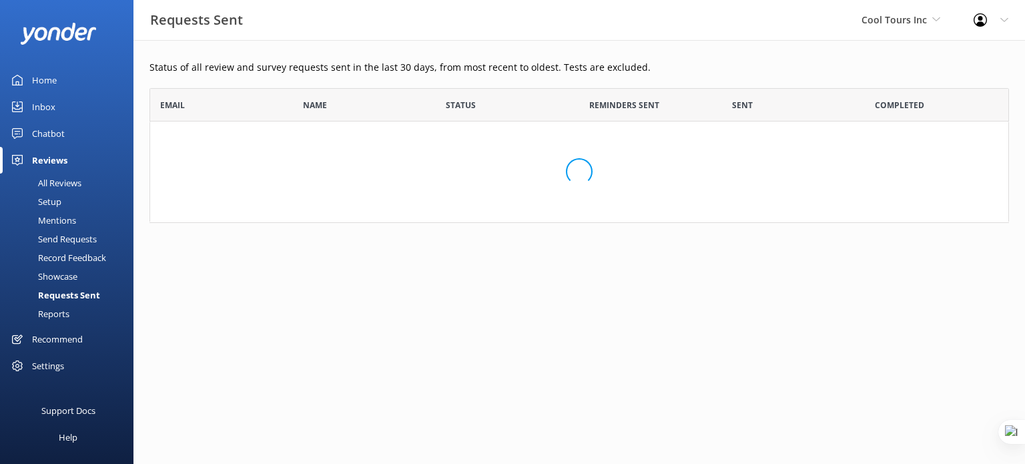
scroll to position [124, 849]
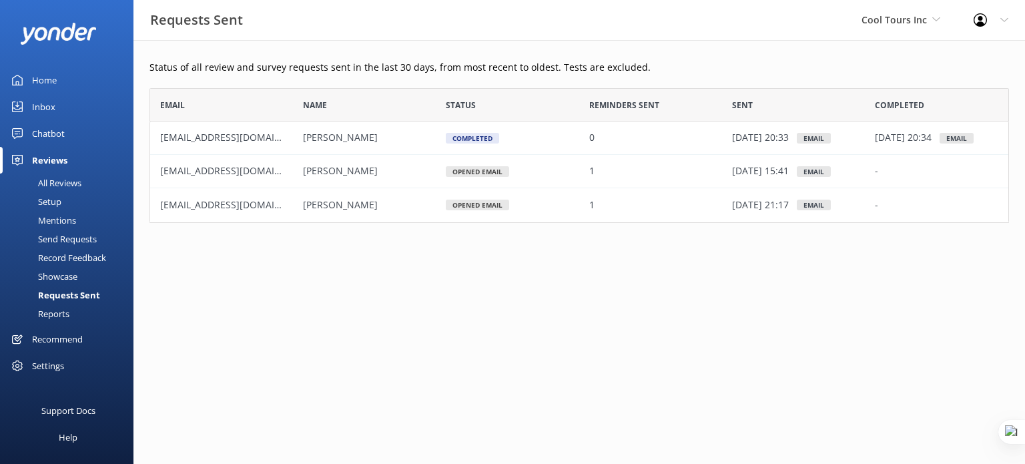
scroll to position [124, 849]
